Goal: Information Seeking & Learning: Learn about a topic

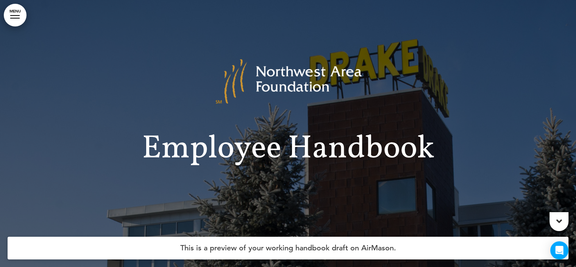
click at [8, 19] on link "MENU" at bounding box center [15, 15] width 23 height 23
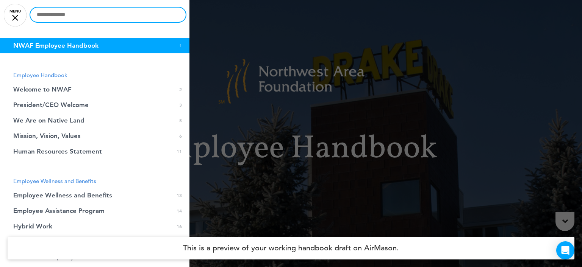
click at [92, 16] on input "text" at bounding box center [107, 15] width 155 height 14
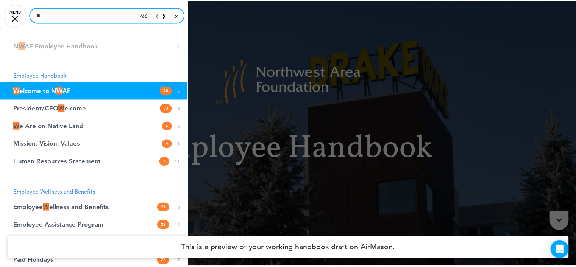
scroll to position [273, 0]
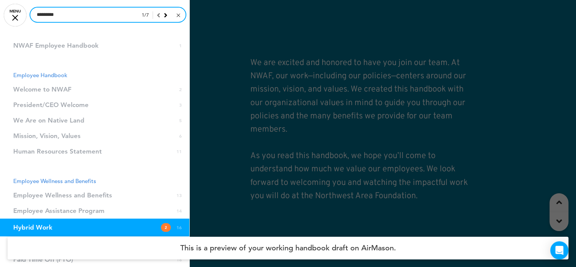
click at [92, 16] on input "*********" at bounding box center [107, 15] width 155 height 14
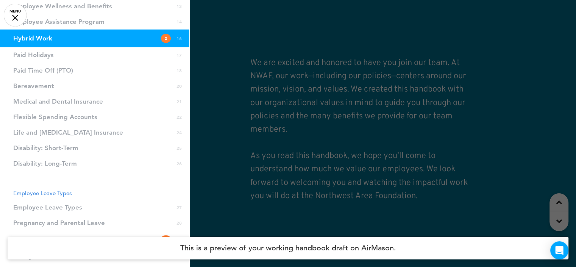
scroll to position [0, 0]
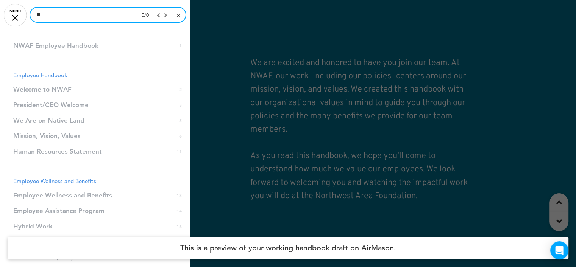
type input "*"
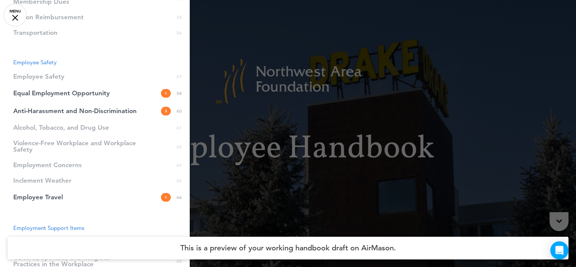
scroll to position [723, 0]
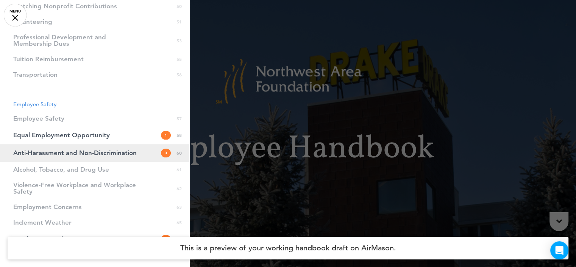
type input "**********"
click at [80, 152] on span "Anti-Harassment and Non-Discrimination" at bounding box center [74, 153] width 123 height 6
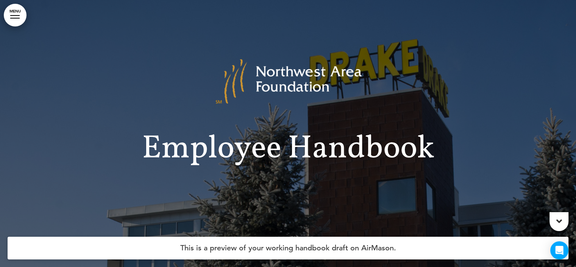
click at [17, 16] on link "MENU" at bounding box center [15, 15] width 23 height 23
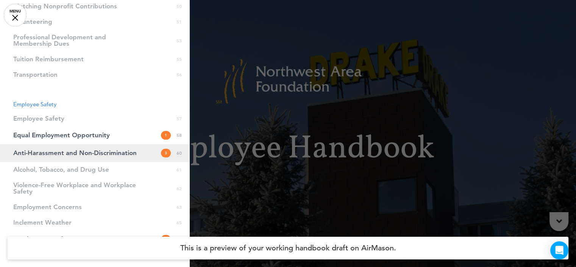
click at [67, 156] on span "Anti-Harassment and Non-Discrimination" at bounding box center [74, 153] width 123 height 6
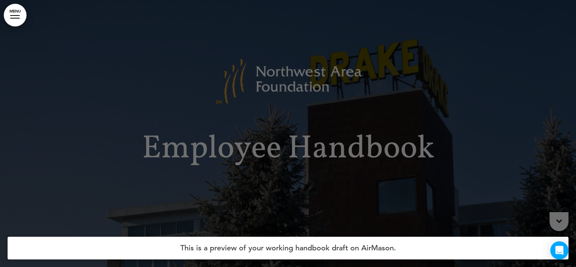
click at [67, 156] on div "**********" at bounding box center [288, 133] width 576 height 267
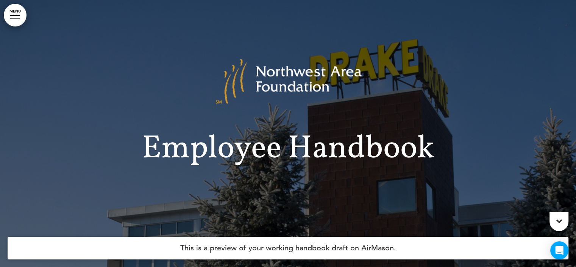
click at [564, 218] on div at bounding box center [559, 222] width 19 height 19
click at [564, 219] on div at bounding box center [559, 222] width 19 height 19
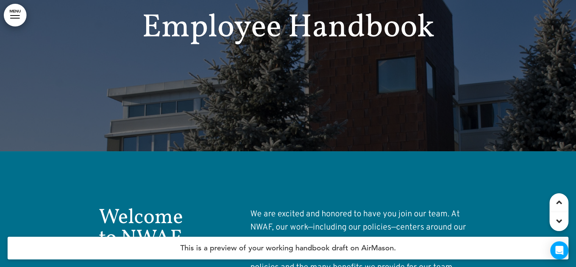
scroll to position [121, 0]
click at [13, 16] on link "MENU" at bounding box center [15, 15] width 23 height 23
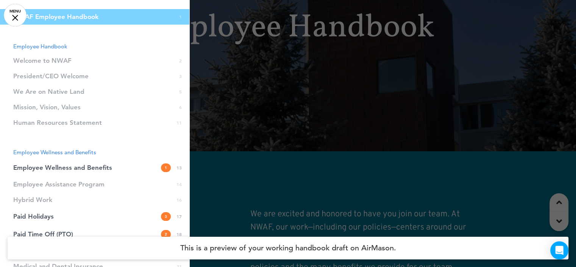
scroll to position [0, 0]
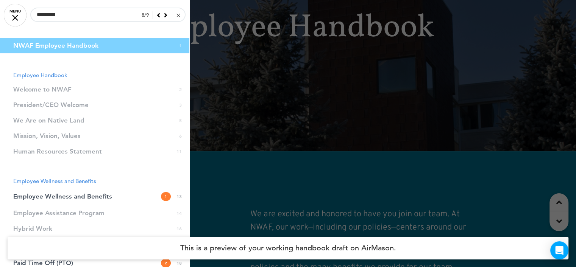
click at [175, 13] on link at bounding box center [178, 15] width 6 height 8
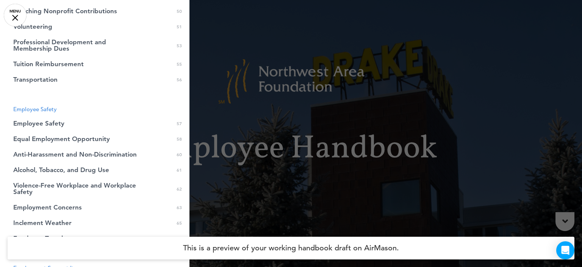
scroll to position [720, 0]
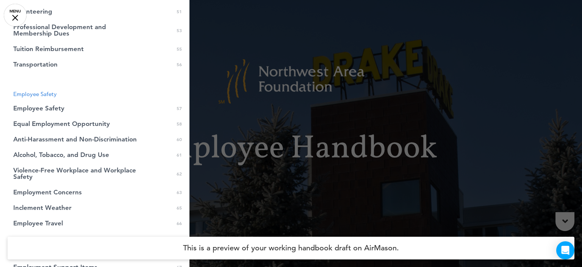
click at [80, 133] on link "Anti-Harassment and Non-Discrimination 60" at bounding box center [94, 140] width 189 height 16
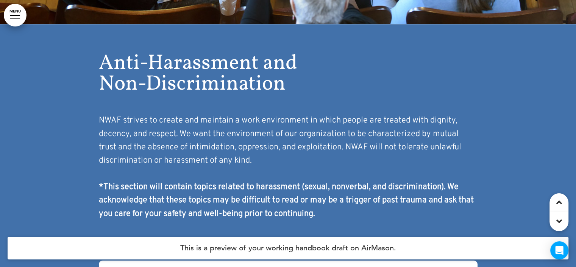
scroll to position [29416, 0]
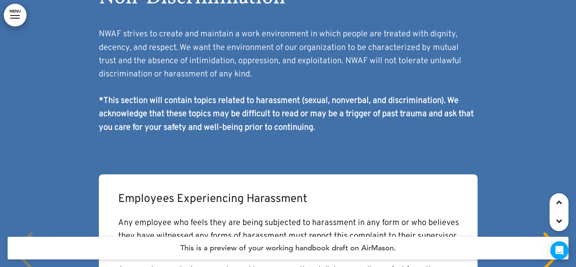
click at [556, 239] on div "NEXT" at bounding box center [553, 258] width 23 height 38
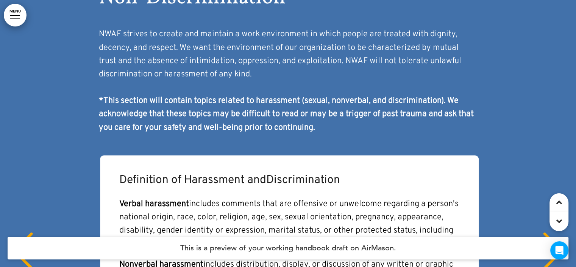
scroll to position [0, 565]
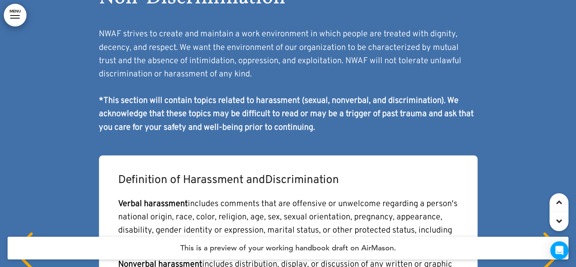
click at [556, 239] on div "NEXT" at bounding box center [553, 258] width 23 height 38
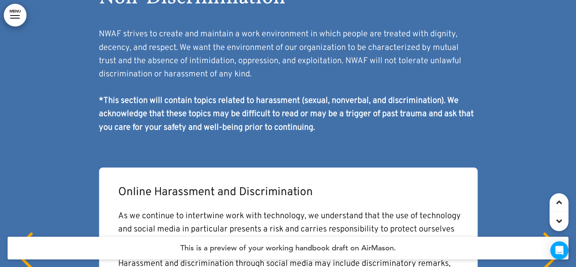
click at [556, 239] on div "NEXT" at bounding box center [553, 258] width 23 height 38
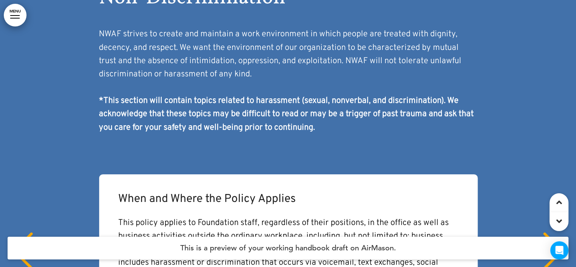
scroll to position [0, 1694]
click at [556, 239] on div "NEXT" at bounding box center [553, 258] width 23 height 38
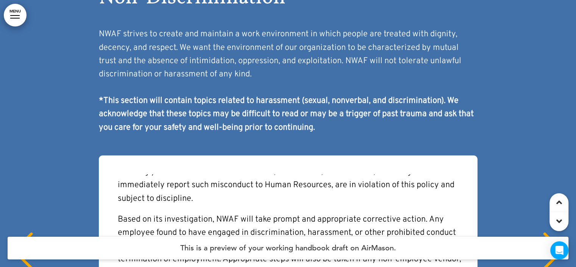
scroll to position [170, 0]
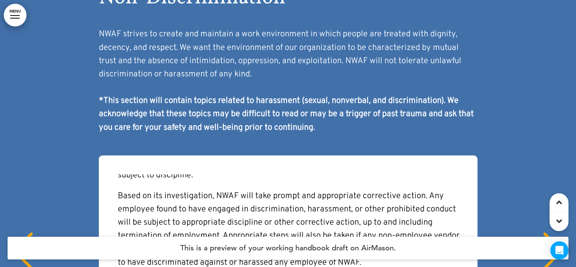
click at [561, 239] on div "NEXT" at bounding box center [553, 258] width 23 height 38
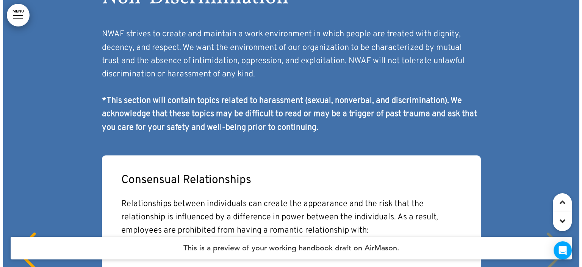
scroll to position [74, 0]
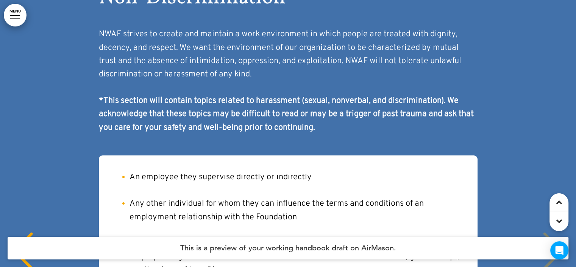
click at [552, 156] on div "Consensual Relationships Relationships between individuals can create the appea…" at bounding box center [288, 260] width 561 height 208
click at [554, 156] on div "Consensual Relationships Relationships between individuals can create the appea…" at bounding box center [288, 260] width 561 height 208
click at [14, 22] on link "MENU" at bounding box center [15, 15] width 23 height 23
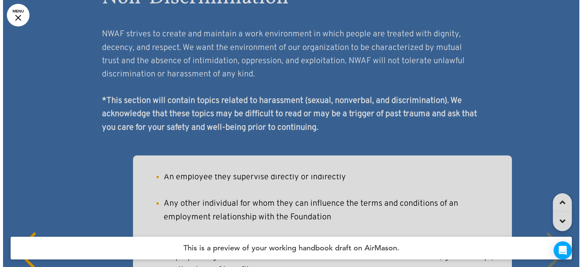
scroll to position [0, 2853]
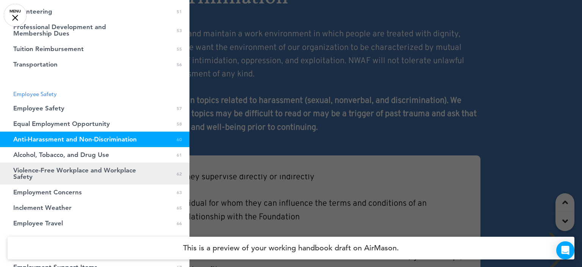
click at [80, 174] on span "Violence-Free Workplace and Workplace Safety" at bounding box center [75, 173] width 125 height 13
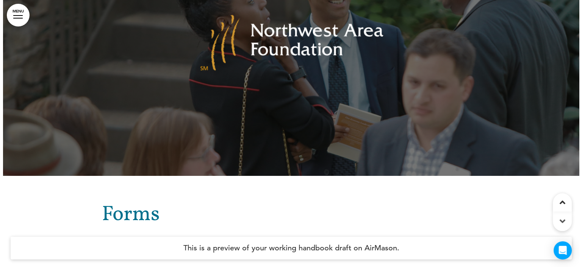
scroll to position [41733, 0]
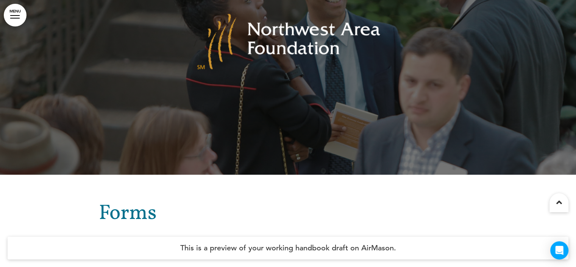
click at [19, 17] on link "MENU" at bounding box center [15, 15] width 23 height 23
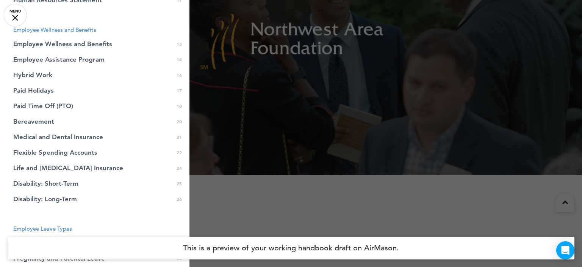
scroll to position [0, 0]
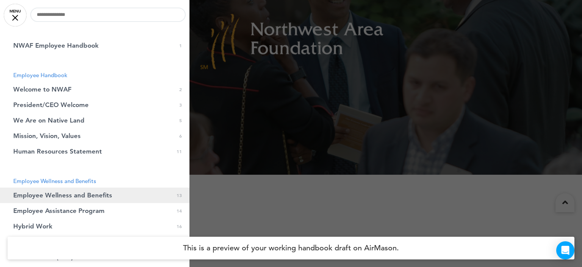
click at [57, 193] on span "Employee Wellness and Benefits" at bounding box center [62, 195] width 99 height 6
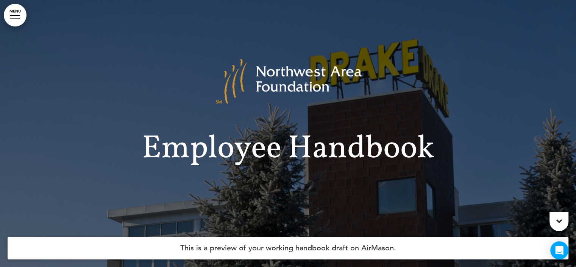
click at [16, 20] on link "MENU" at bounding box center [15, 15] width 23 height 23
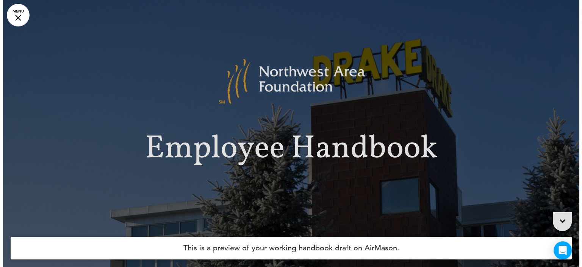
scroll to position [0, 2853]
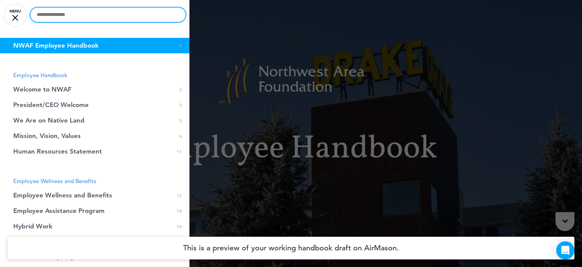
click at [60, 14] on input "text" at bounding box center [107, 15] width 155 height 14
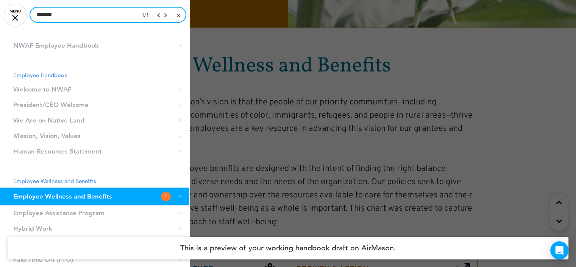
scroll to position [4673, 0]
type input "********"
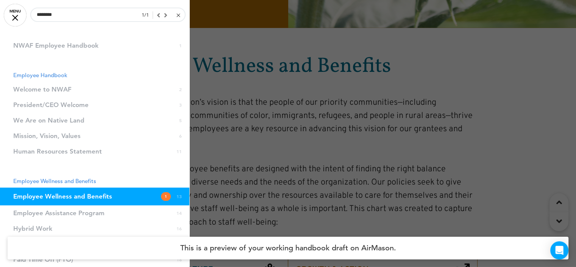
click at [97, 198] on span "Employee Wellness and Benefits" at bounding box center [62, 197] width 99 height 6
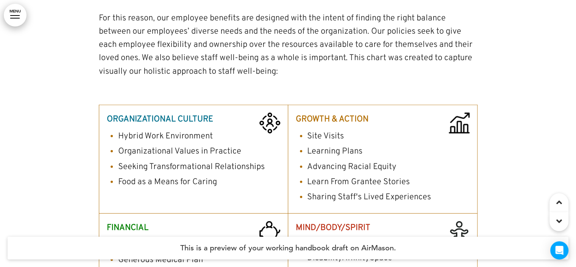
scroll to position [4749, 0]
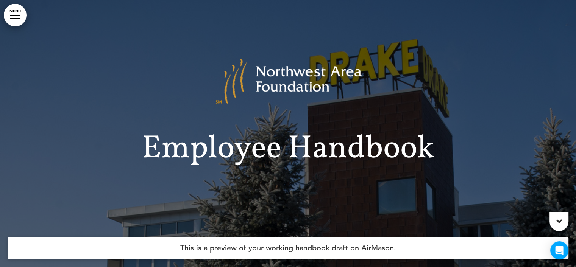
click at [18, 17] on link "MENU" at bounding box center [15, 15] width 23 height 23
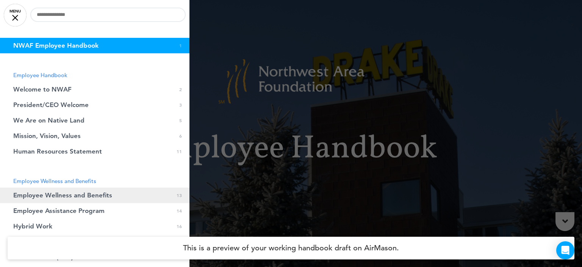
click at [88, 195] on span "Employee Wellness and Benefits" at bounding box center [62, 195] width 99 height 6
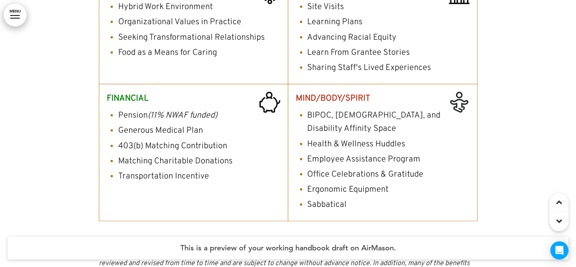
scroll to position [4956, 0]
